Goal: Find specific page/section: Find specific page/section

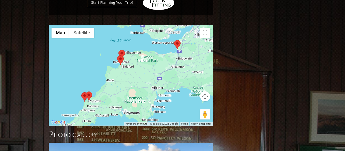
scroll to position [386, 0]
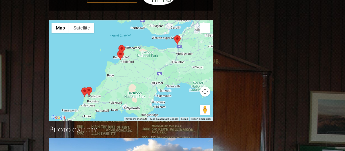
click at [81, 88] on area at bounding box center [81, 88] width 0 height 0
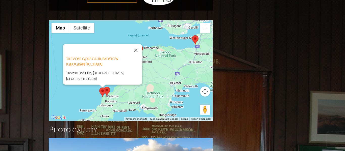
click at [103, 87] on area at bounding box center [103, 87] width 0 height 0
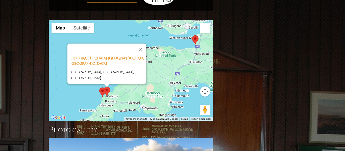
click at [99, 88] on area at bounding box center [99, 88] width 0 height 0
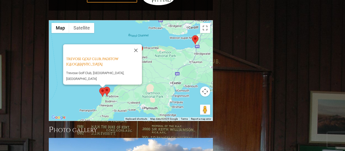
click at [69, 86] on div "[GEOGRAPHIC_DATA], Padstow [GEOGRAPHIC_DATA] [GEOGRAPHIC_DATA], [GEOGRAPHIC_DAT…" at bounding box center [131, 70] width 164 height 100
click at [136, 45] on area at bounding box center [136, 45] width 0 height 0
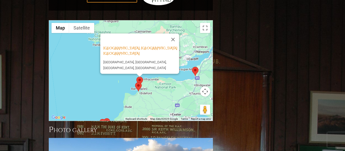
click at [135, 82] on area at bounding box center [135, 82] width 0 height 0
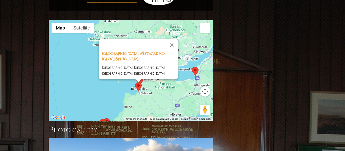
click at [192, 67] on area at bounding box center [192, 67] width 0 height 0
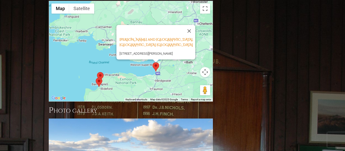
scroll to position [406, 0]
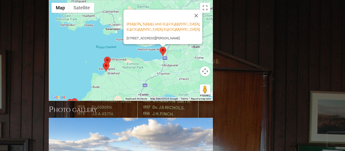
drag, startPoint x: 96, startPoint y: 70, endPoint x: 110, endPoint y: 43, distance: 30.1
click at [109, 62] on div at bounding box center [106, 66] width 7 height 9
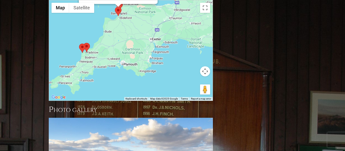
drag, startPoint x: 119, startPoint y: 73, endPoint x: 119, endPoint y: 18, distance: 55.3
click at [119, 18] on div "[GEOGRAPHIC_DATA], Westward Ho! England [GEOGRAPHIC_DATA], [GEOGRAPHIC_DATA], […" at bounding box center [131, 50] width 164 height 100
click at [84, 43] on area at bounding box center [84, 43] width 0 height 0
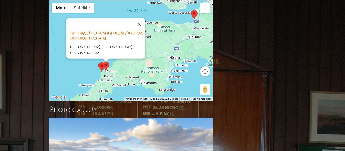
click at [80, 31] on link "[GEOGRAPHIC_DATA], [GEOGRAPHIC_DATA] [GEOGRAPHIC_DATA]" at bounding box center [106, 36] width 74 height 10
